Goal: Information Seeking & Learning: Find specific page/section

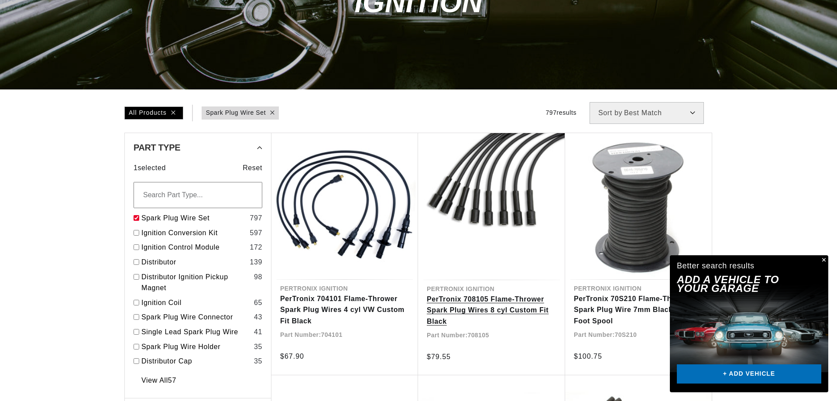
scroll to position [0, 342]
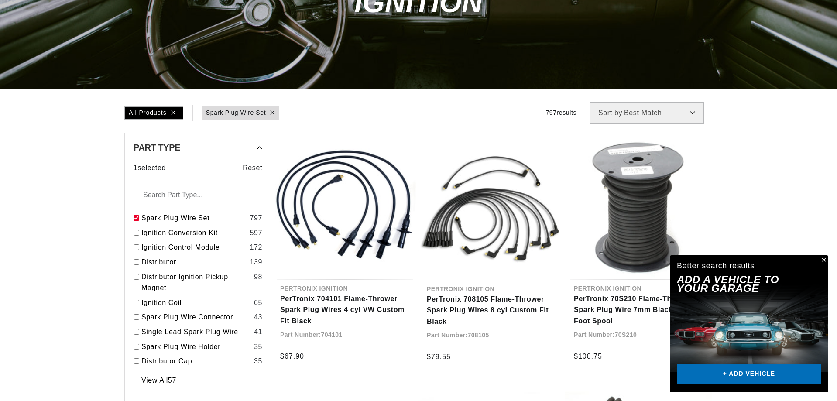
click at [825, 260] on button "Close" at bounding box center [823, 260] width 10 height 10
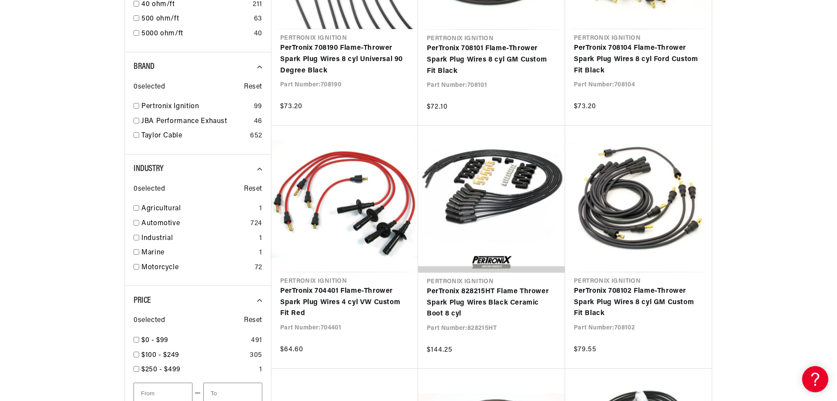
scroll to position [742, 0]
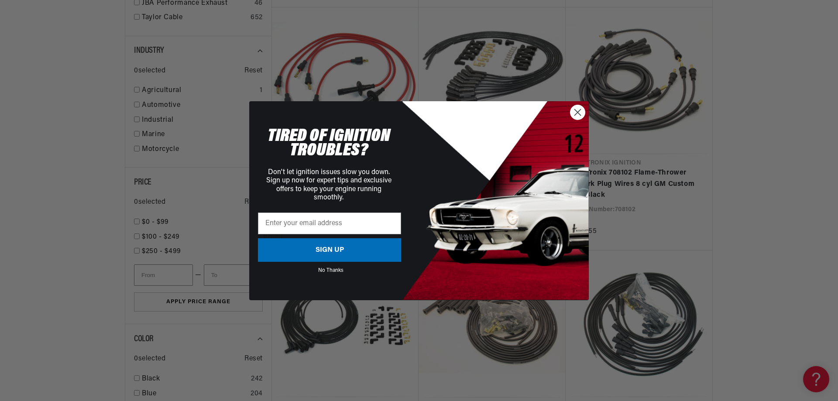
click at [577, 109] on circle "Close dialog" at bounding box center [577, 112] width 14 height 14
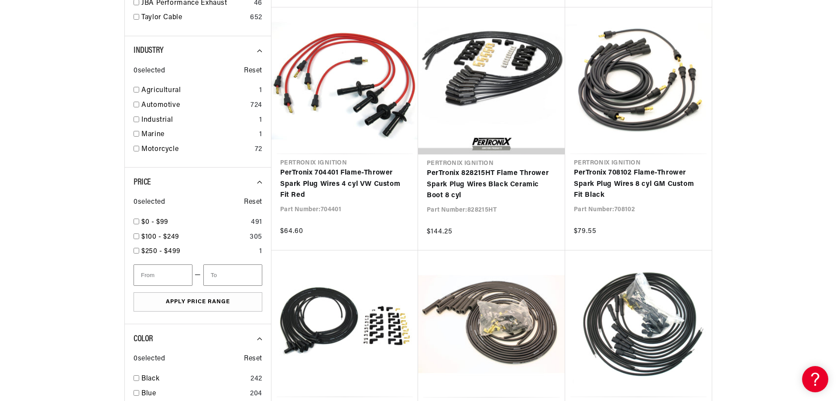
scroll to position [0, 0]
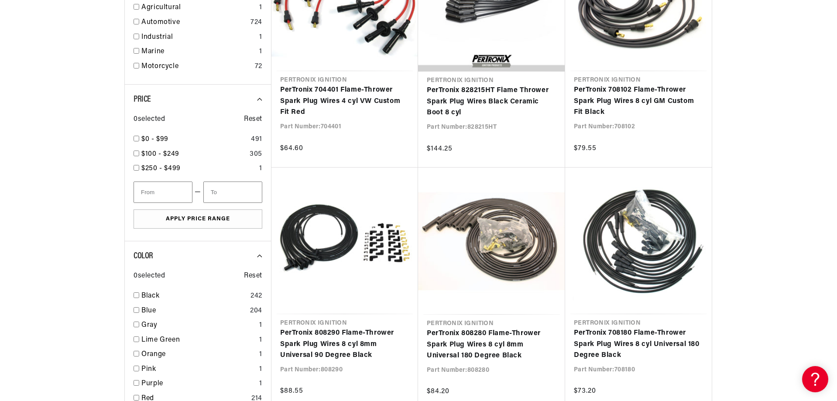
scroll to position [917, 0]
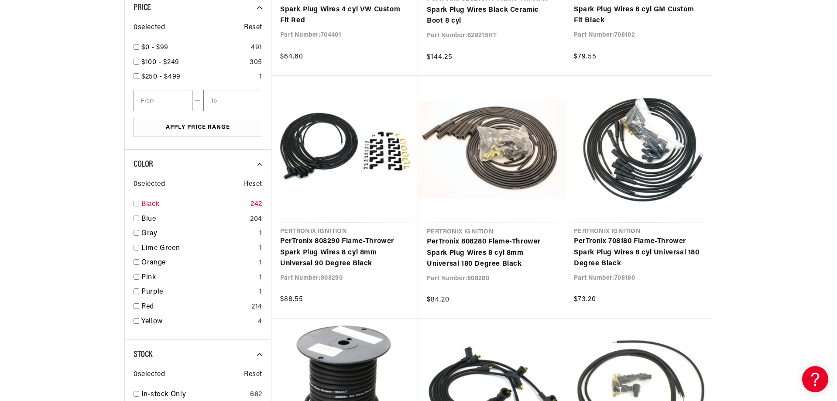
click at [136, 204] on input "checkbox" at bounding box center [137, 204] width 6 height 6
checkbox input "false"
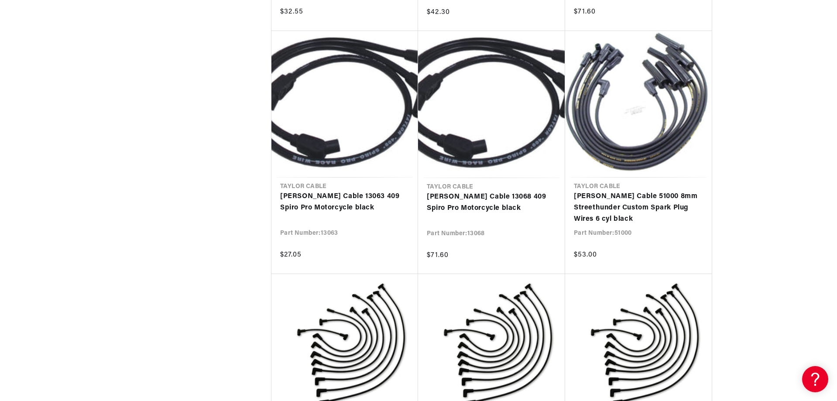
scroll to position [0, 326]
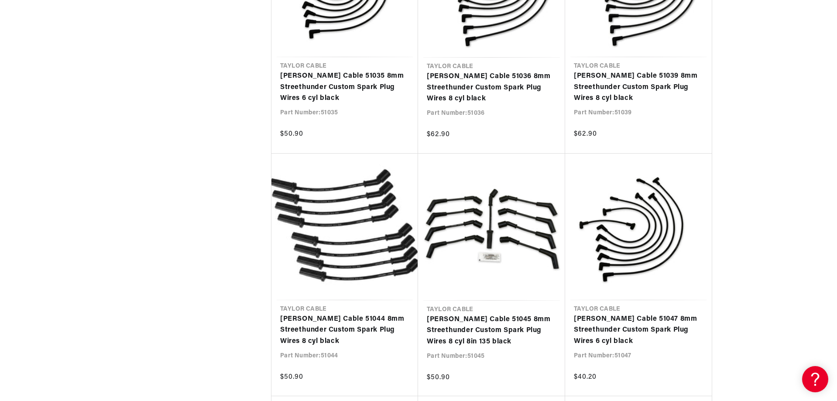
scroll to position [4583, 0]
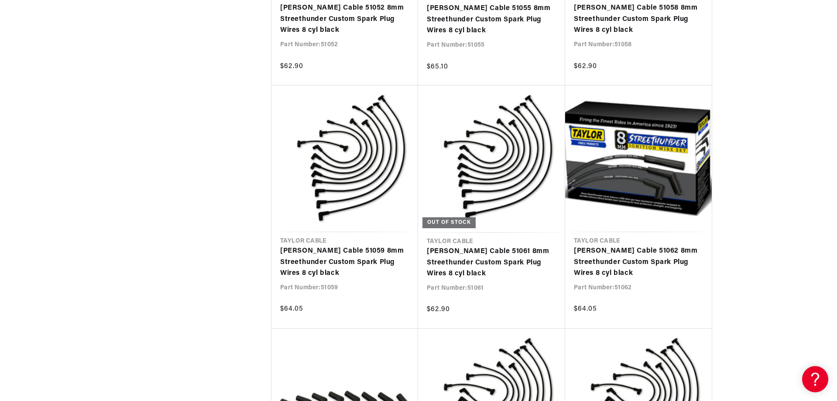
scroll to position [0, 326]
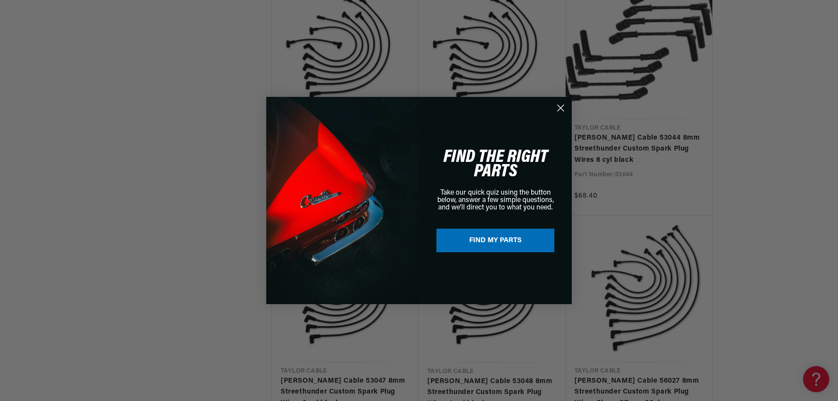
click at [563, 108] on circle "Close dialog" at bounding box center [560, 108] width 14 height 14
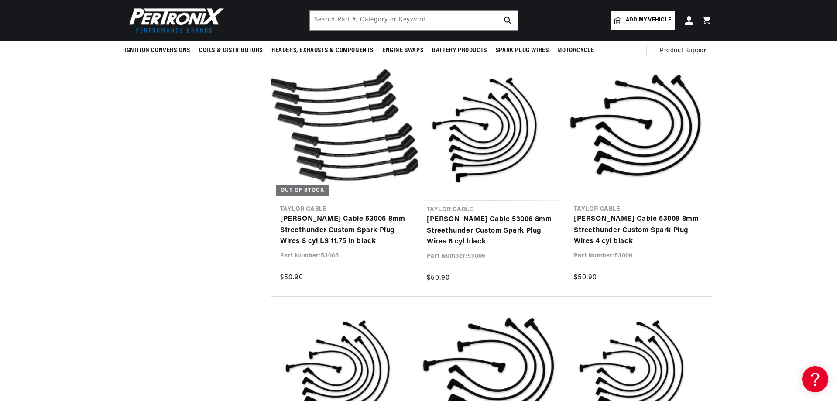
scroll to position [0, 326]
drag, startPoint x: 837, startPoint y: 277, endPoint x: 833, endPoint y: 165, distance: 111.8
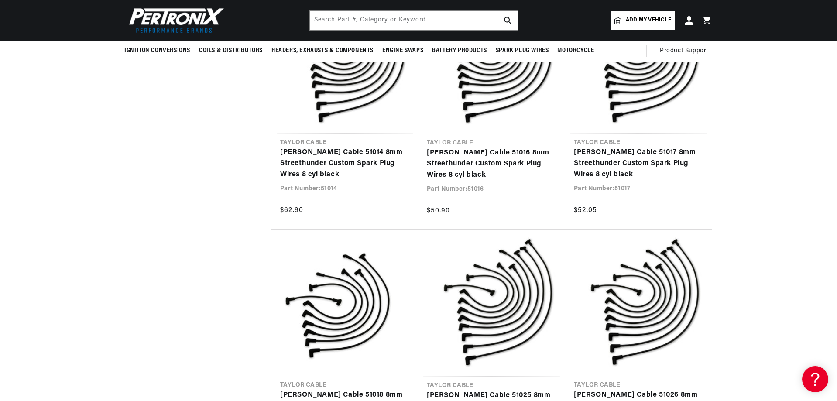
scroll to position [0, 0]
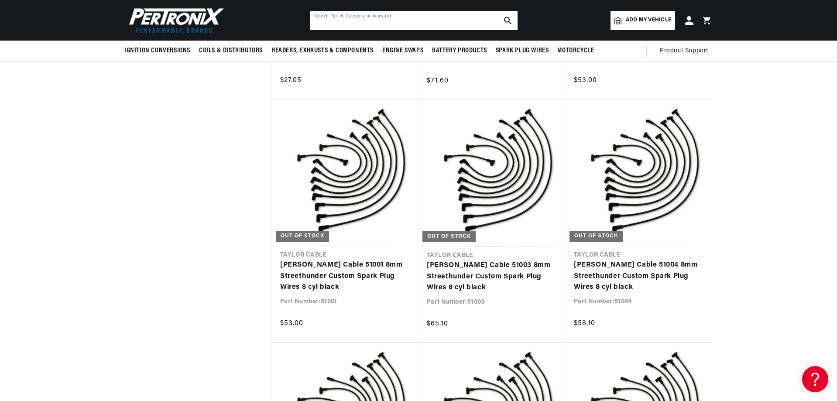
click at [316, 20] on input "text" at bounding box center [414, 20] width 208 height 19
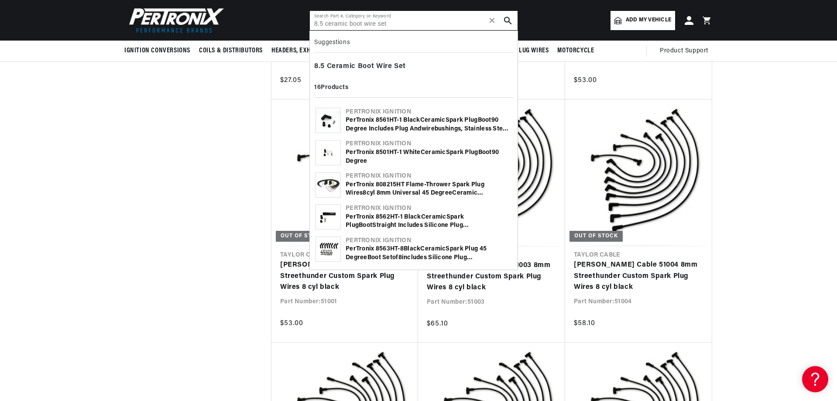
type input "8.5 ceramic boot wire set"
click at [508, 21] on icon "search button" at bounding box center [508, 21] width 8 height 8
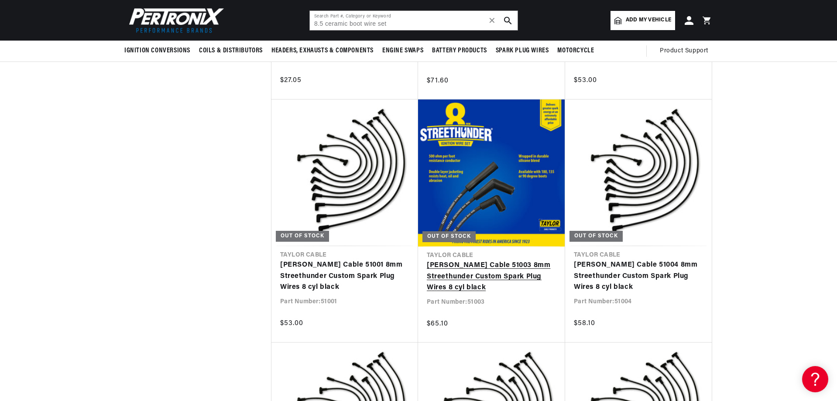
scroll to position [0, 290]
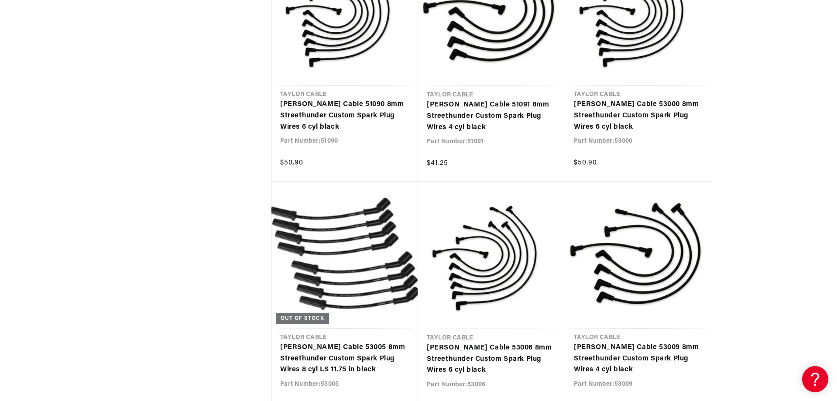
scroll to position [6723, 0]
